Goal: Information Seeking & Learning: Learn about a topic

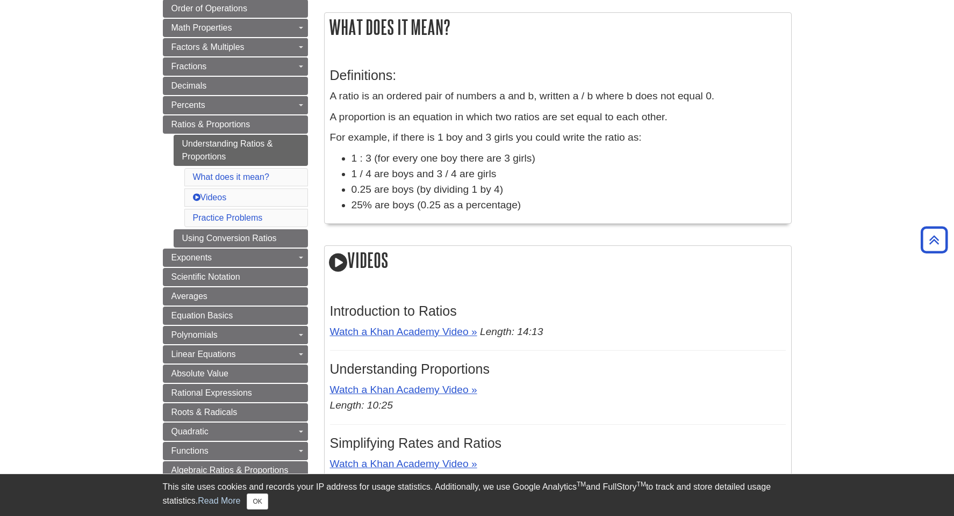
scroll to position [162, 0]
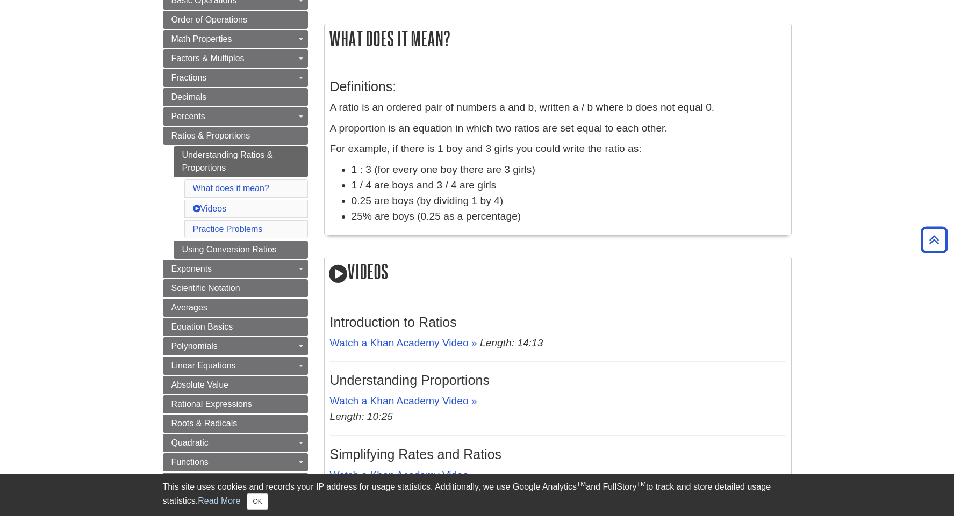
drag, startPoint x: 330, startPoint y: 35, endPoint x: 570, endPoint y: 220, distance: 303.0
click at [572, 220] on div "What does it mean? Definitions: A ratio is an ordered pair of numbers a and b, …" at bounding box center [557, 130] width 467 height 212
copy div "What does it mean? Definitions: A ratio is an ordered pair of numbers a and b, …"
drag, startPoint x: 560, startPoint y: 292, endPoint x: 557, endPoint y: 285, distance: 8.4
click at [560, 291] on div "Videos Introduction to Ratios Watch a Khan Academy Video » Length: 14:13 Unders…" at bounding box center [557, 420] width 467 height 327
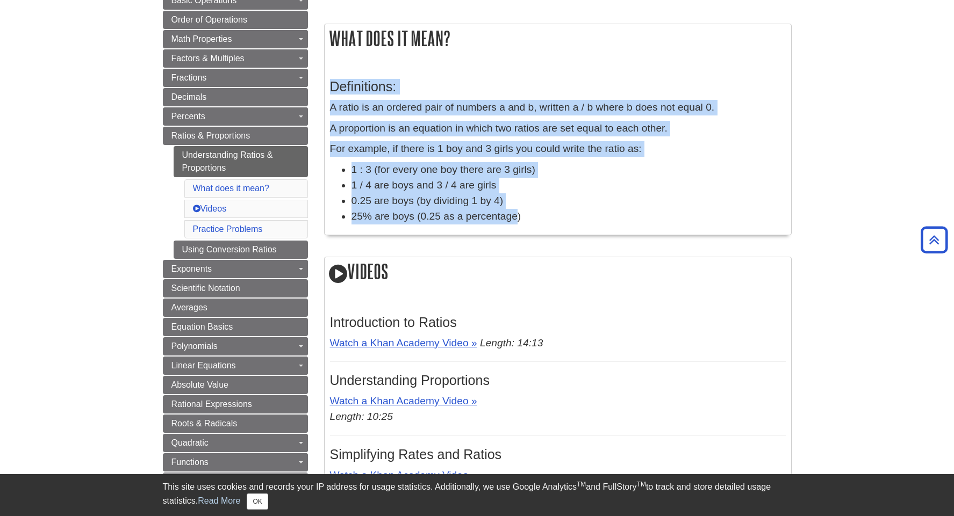
drag, startPoint x: 331, startPoint y: 87, endPoint x: 519, endPoint y: 215, distance: 227.3
click at [519, 215] on div "Definitions: A ratio is an ordered pair of numbers a and b, written a / b where…" at bounding box center [558, 149] width 456 height 162
copy div "Definitions: A ratio is an ordered pair of numbers a and b, written a / b where…"
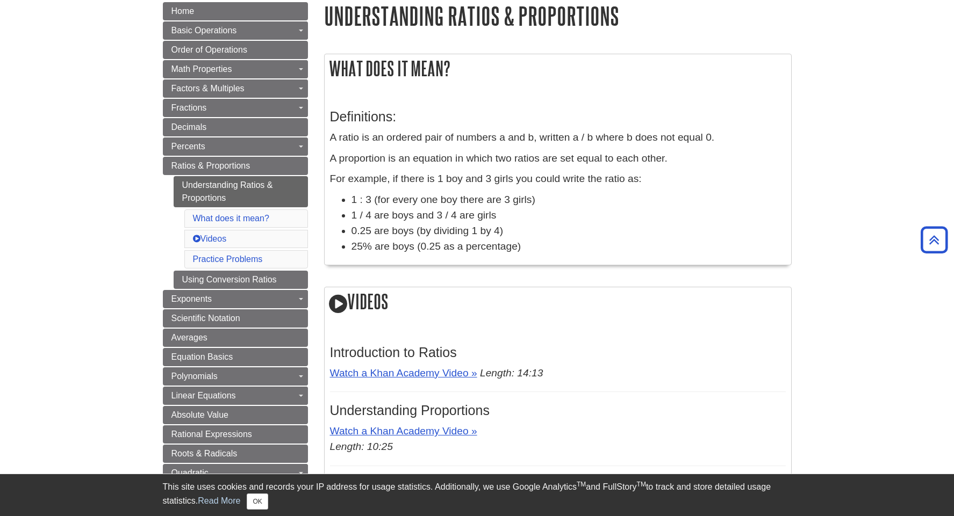
click at [581, 288] on div "What does it mean? Definitions: A ratio is an ordered pair of numbers a and b, …" at bounding box center [557, 433] width 467 height 758
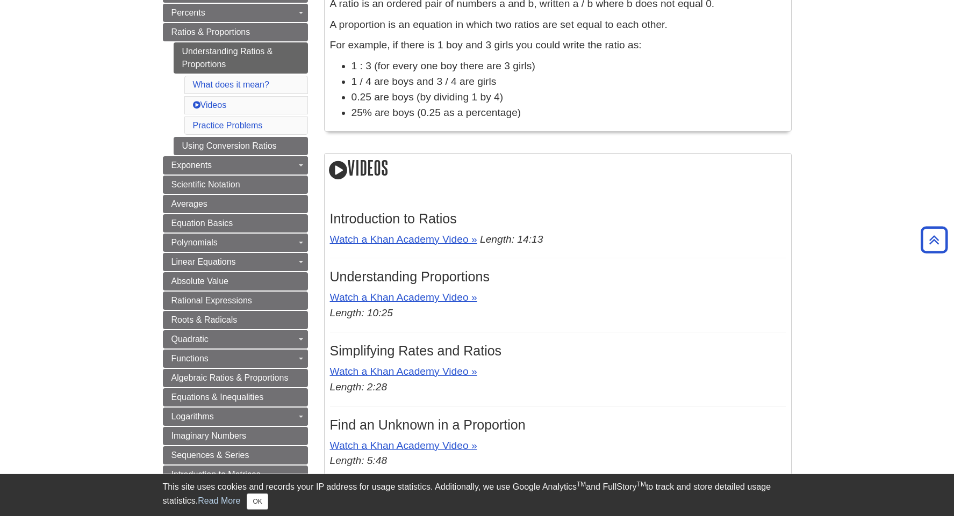
scroll to position [289, 0]
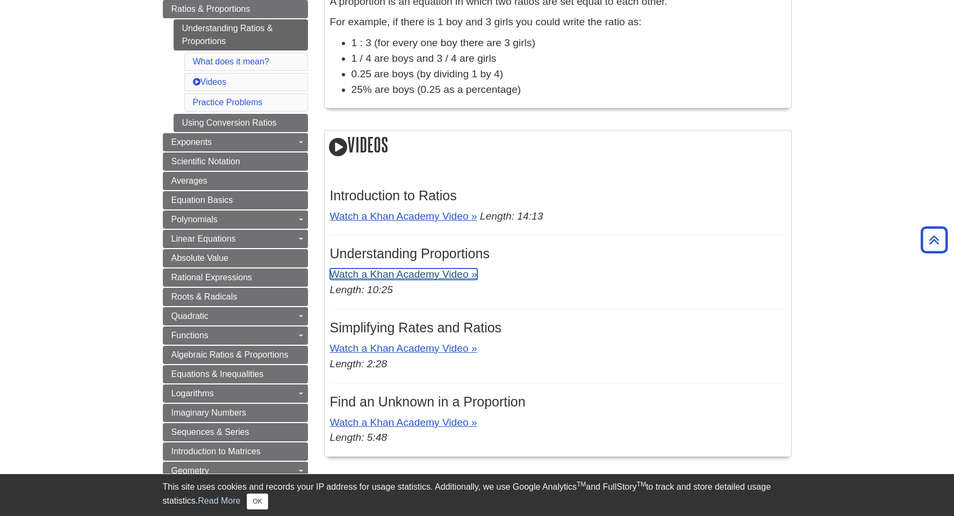
click at [452, 277] on link "Watch a Khan Academy Video »" at bounding box center [403, 274] width 147 height 11
